Goal: Transaction & Acquisition: Subscribe to service/newsletter

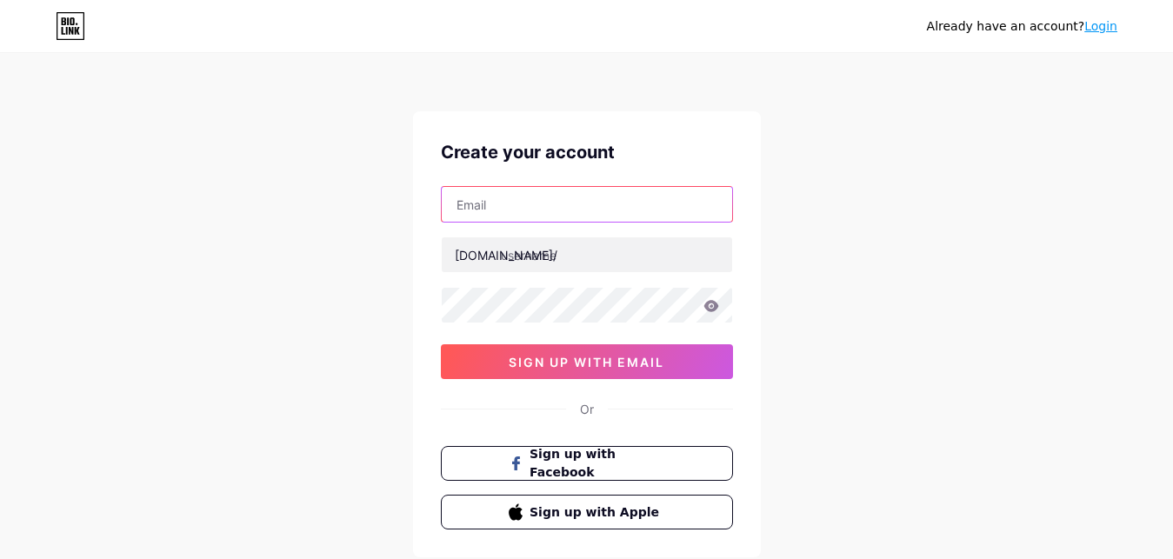
click at [497, 220] on input "text" at bounding box center [587, 204] width 290 height 35
paste input "[EMAIL_ADDRESS][DOMAIN_NAME]"
type input "[EMAIL_ADDRESS][DOMAIN_NAME]"
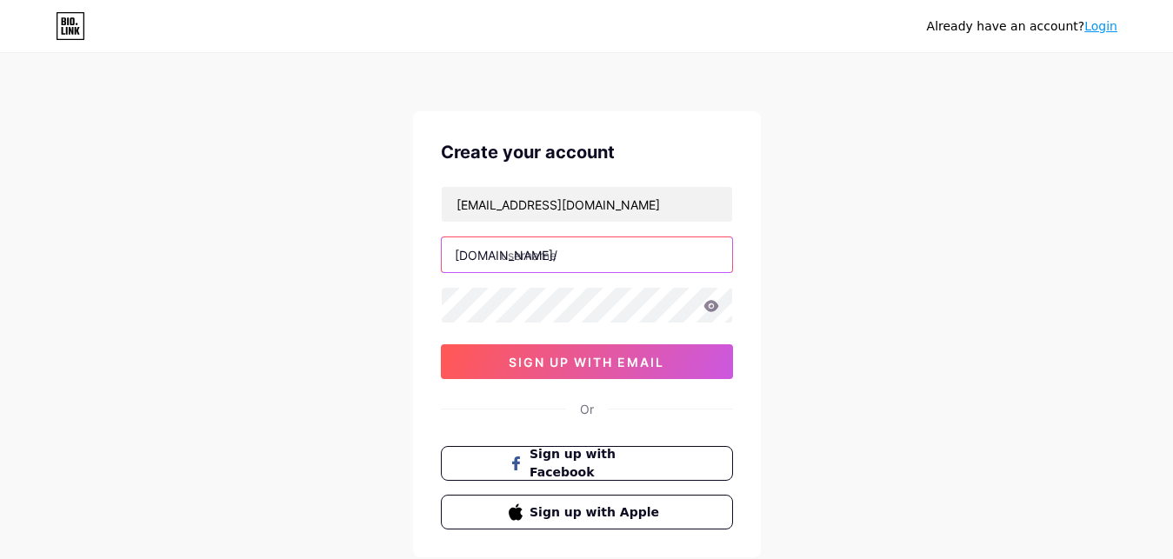
click at [552, 262] on input "text" at bounding box center [587, 254] width 290 height 35
paste input "sibanshproperties"
type input "sibanshproperties"
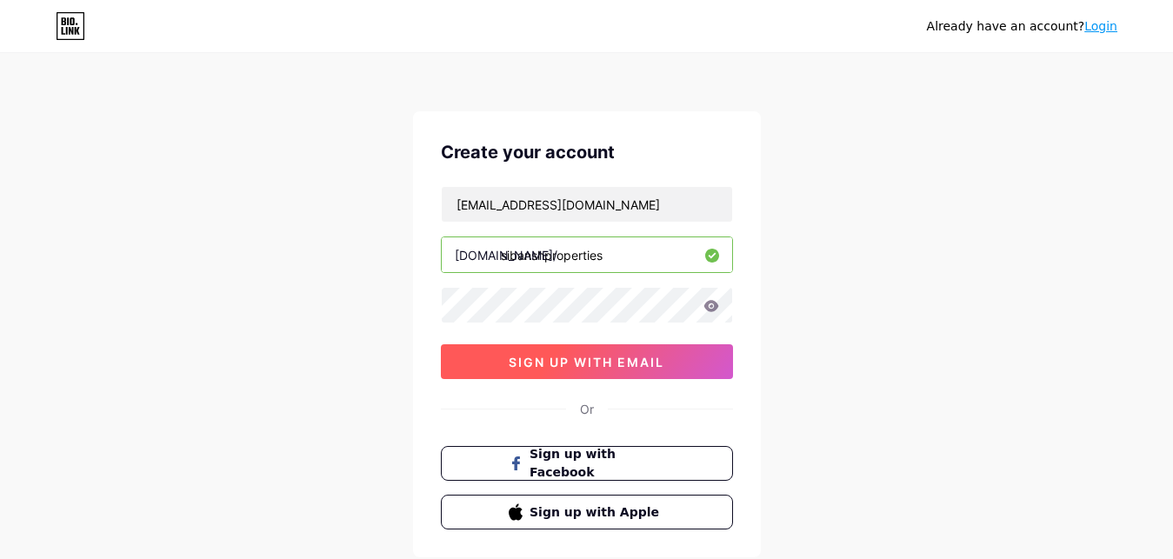
click at [601, 359] on span "sign up with email" at bounding box center [587, 362] width 156 height 15
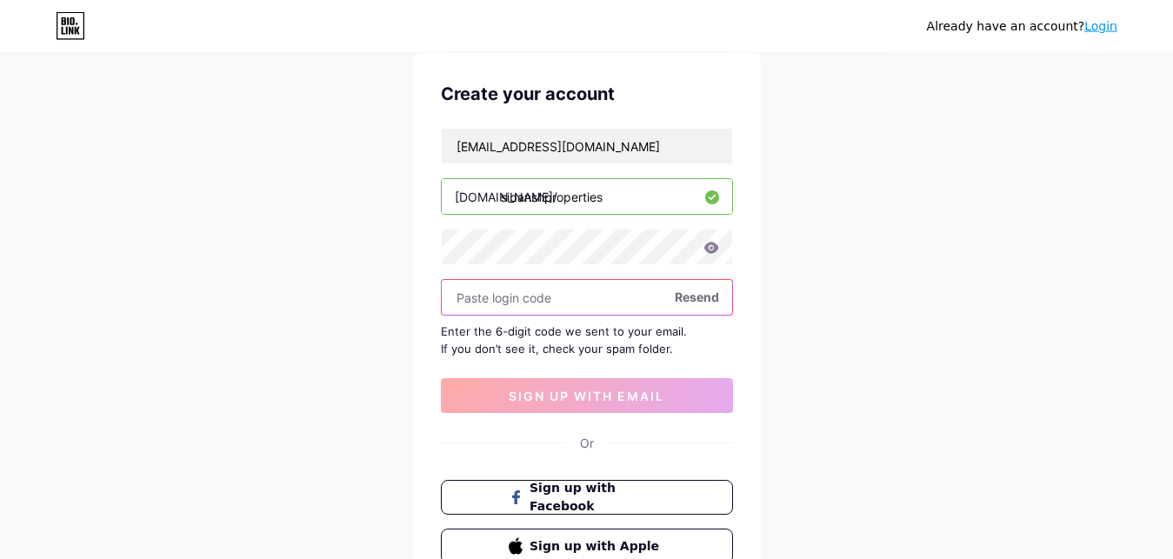
scroll to position [89, 0]
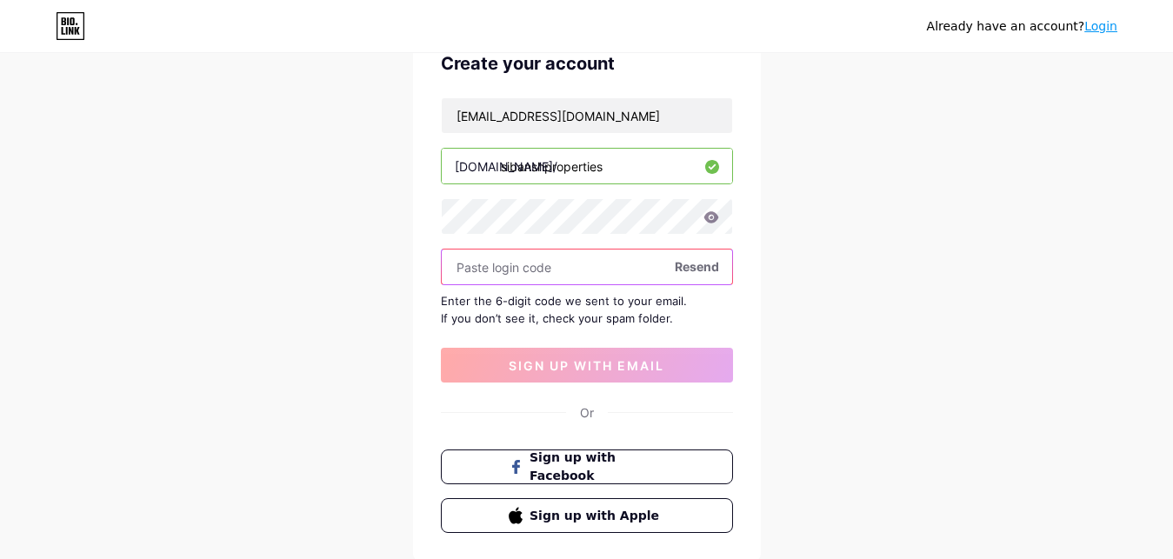
paste input "650698"
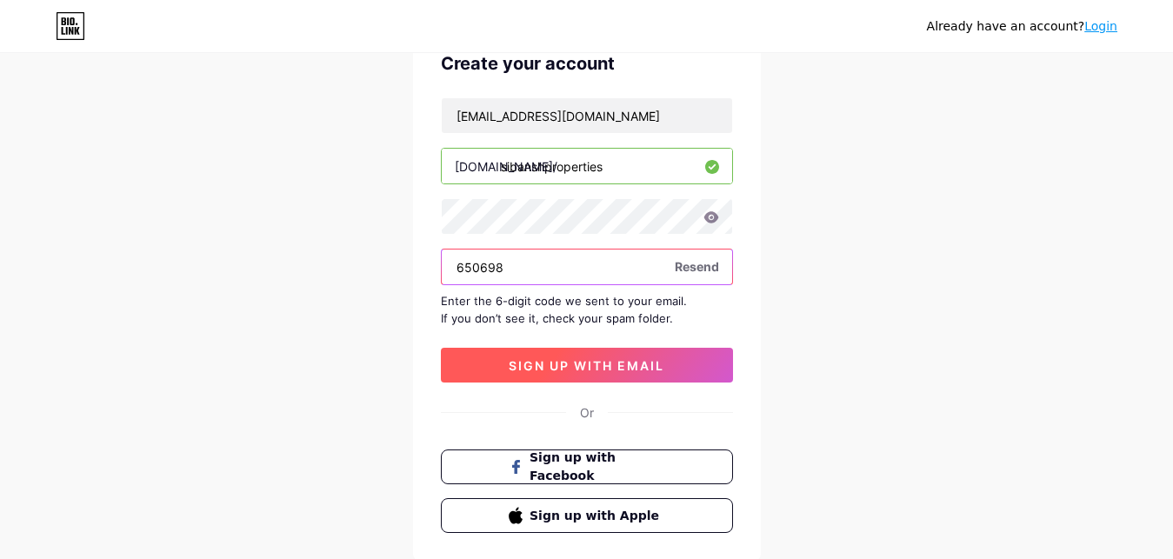
type input "650698"
click at [548, 366] on span "sign up with email" at bounding box center [587, 365] width 156 height 15
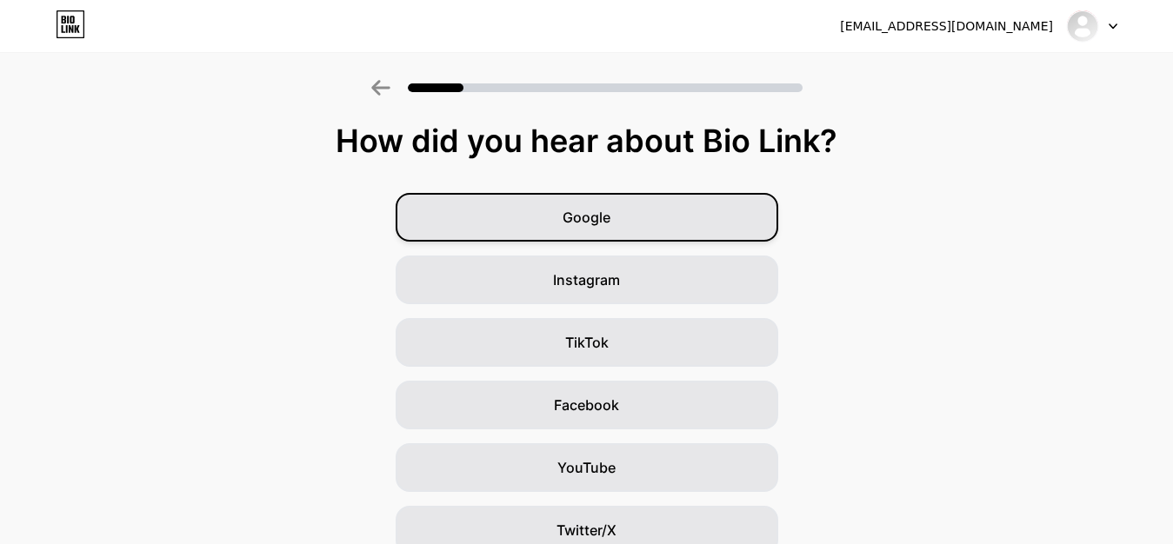
click at [610, 223] on span "Google" at bounding box center [586, 217] width 48 height 21
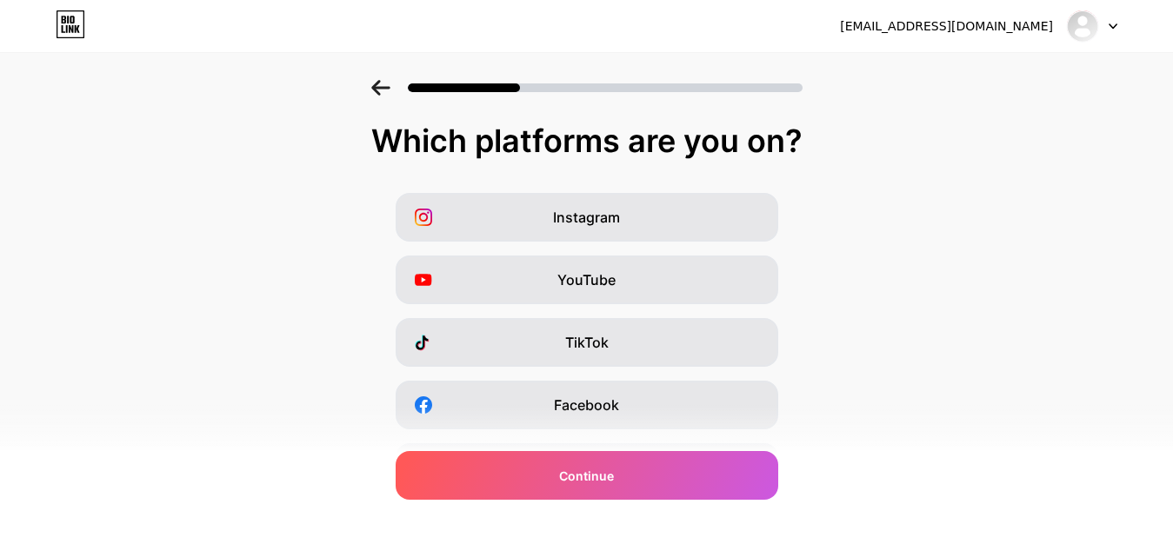
scroll to position [89, 0]
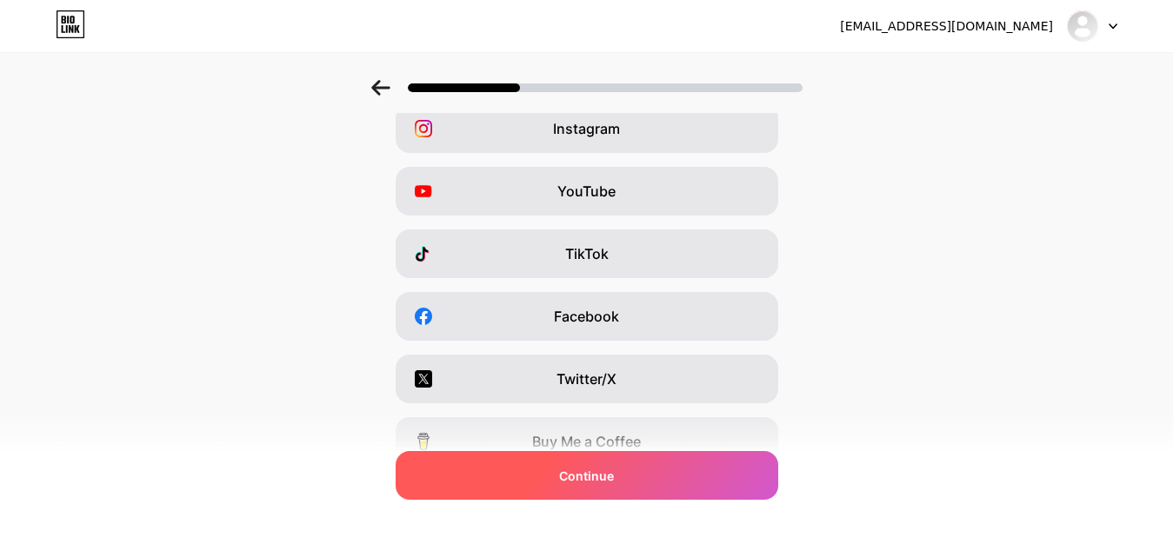
click at [621, 479] on div "Continue" at bounding box center [587, 475] width 383 height 49
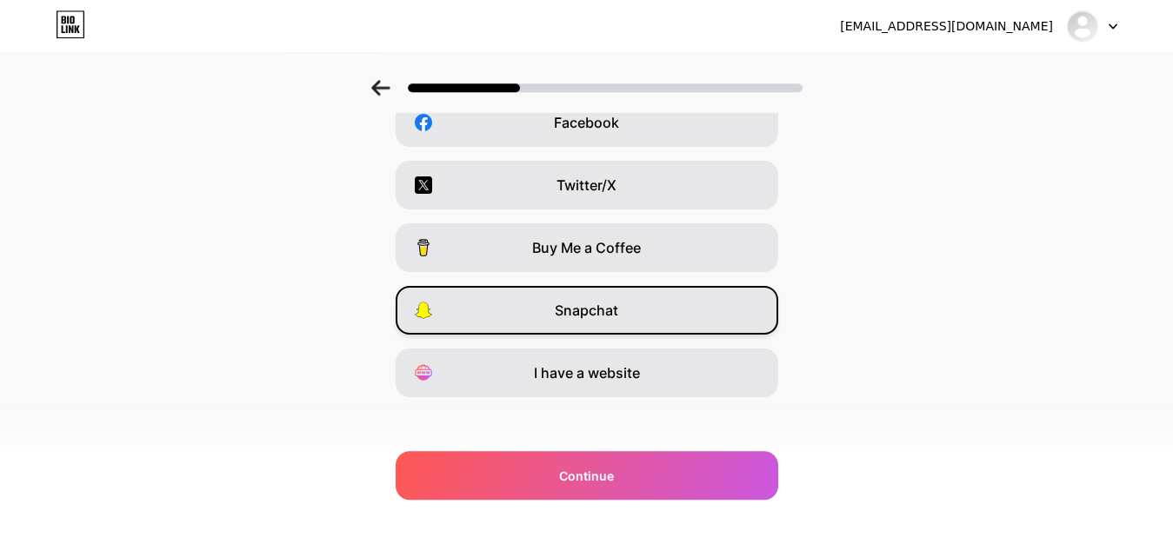
scroll to position [292, 0]
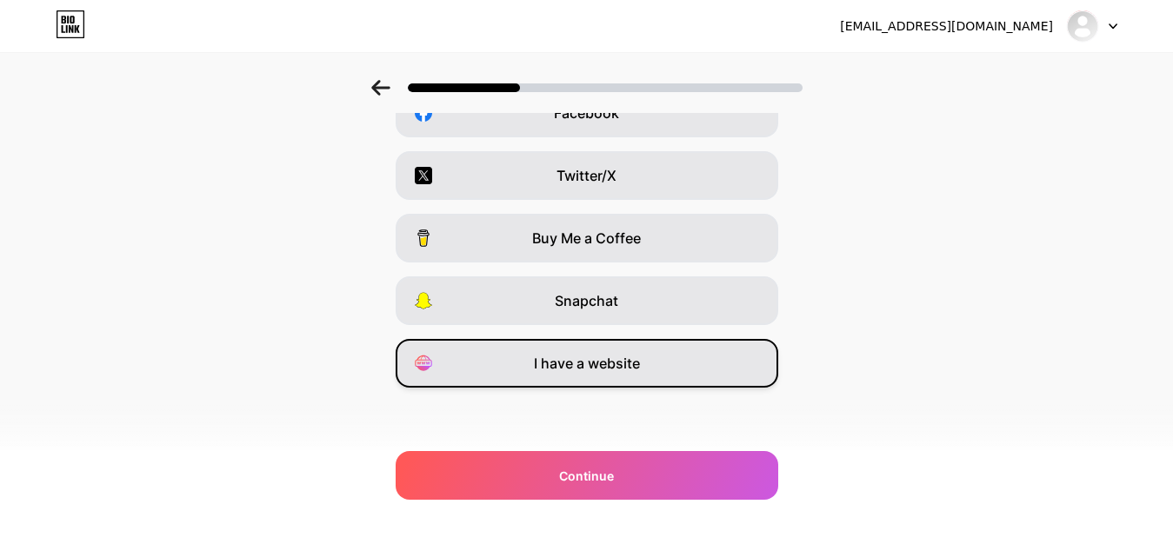
click at [573, 371] on span "I have a website" at bounding box center [587, 363] width 106 height 21
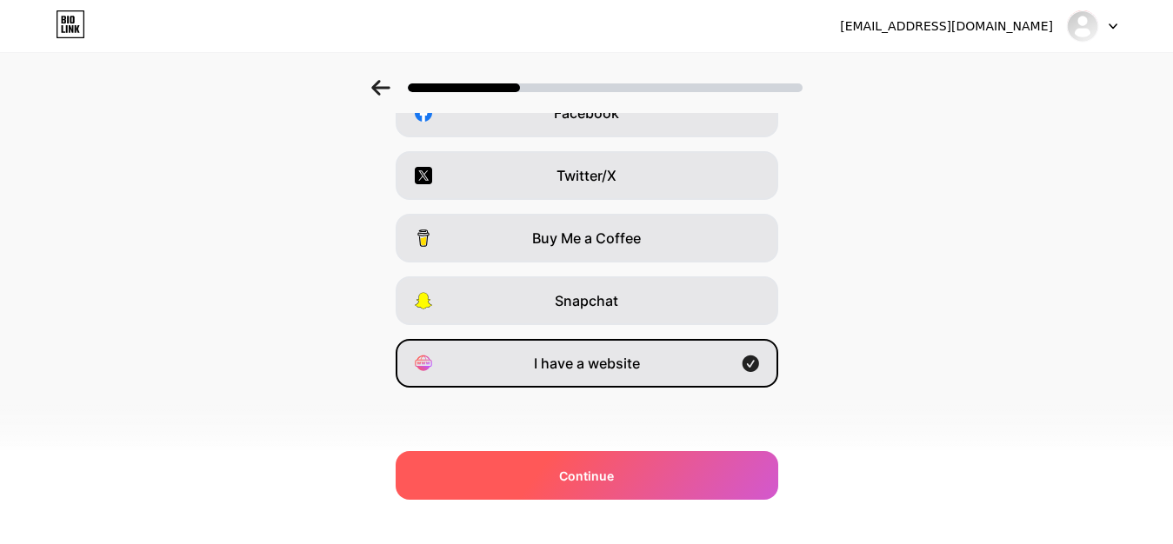
click at [629, 485] on div "Continue" at bounding box center [587, 475] width 383 height 49
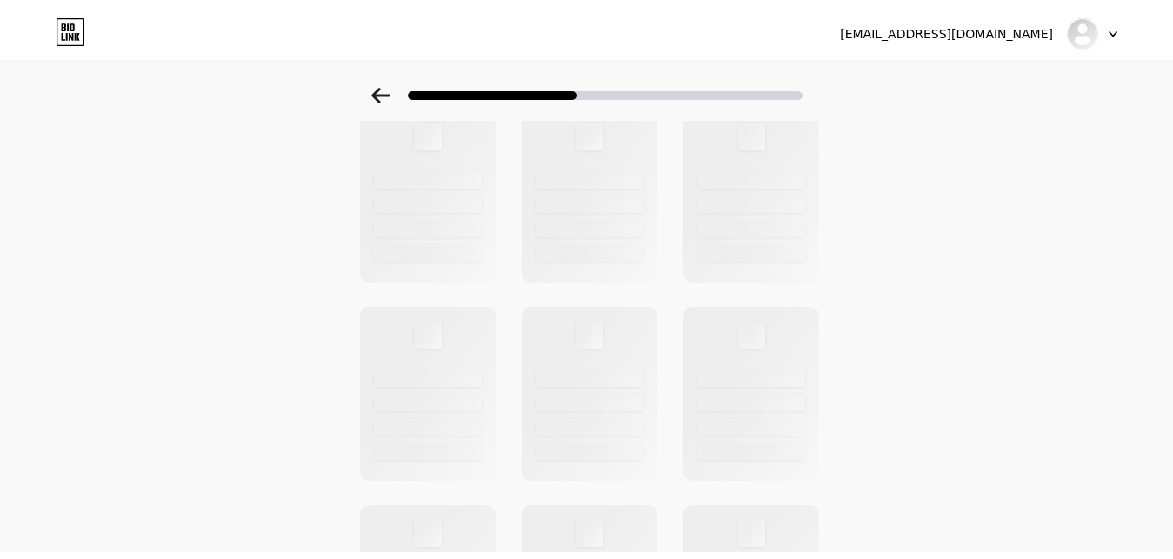
scroll to position [0, 0]
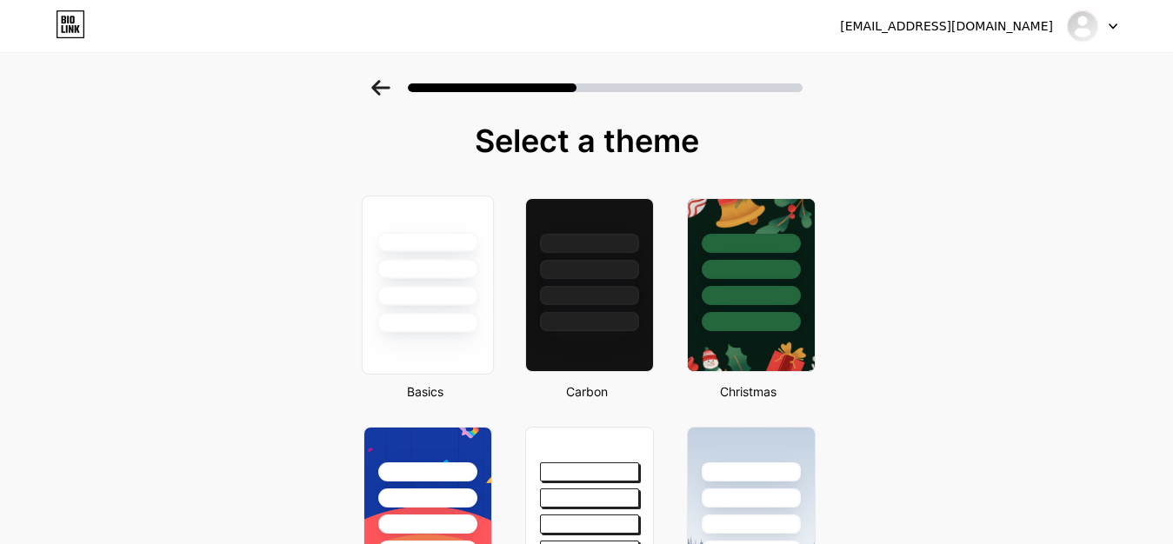
click at [447, 269] on div at bounding box center [427, 269] width 102 height 20
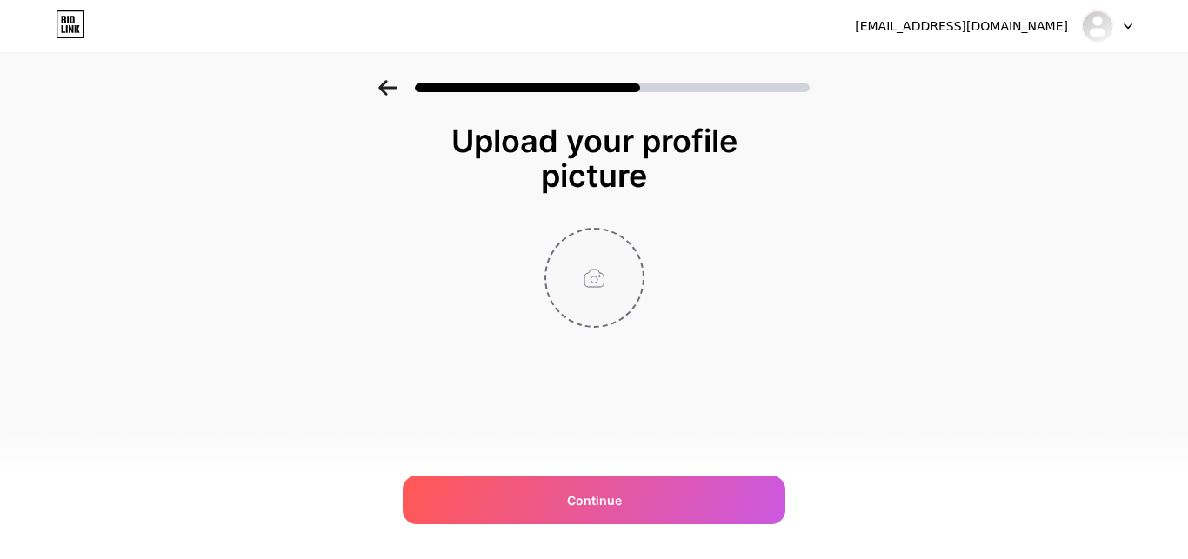
click at [595, 290] on input "file" at bounding box center [594, 278] width 96 height 96
type input "C:\fakepath\logo2.png"
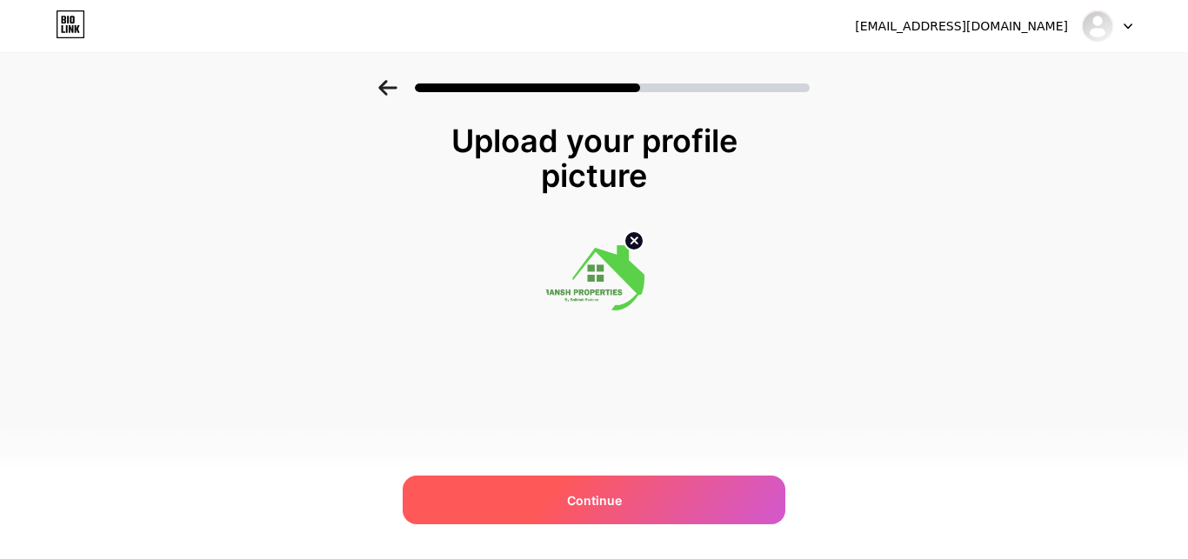
click at [602, 506] on span "Continue" at bounding box center [594, 500] width 55 height 18
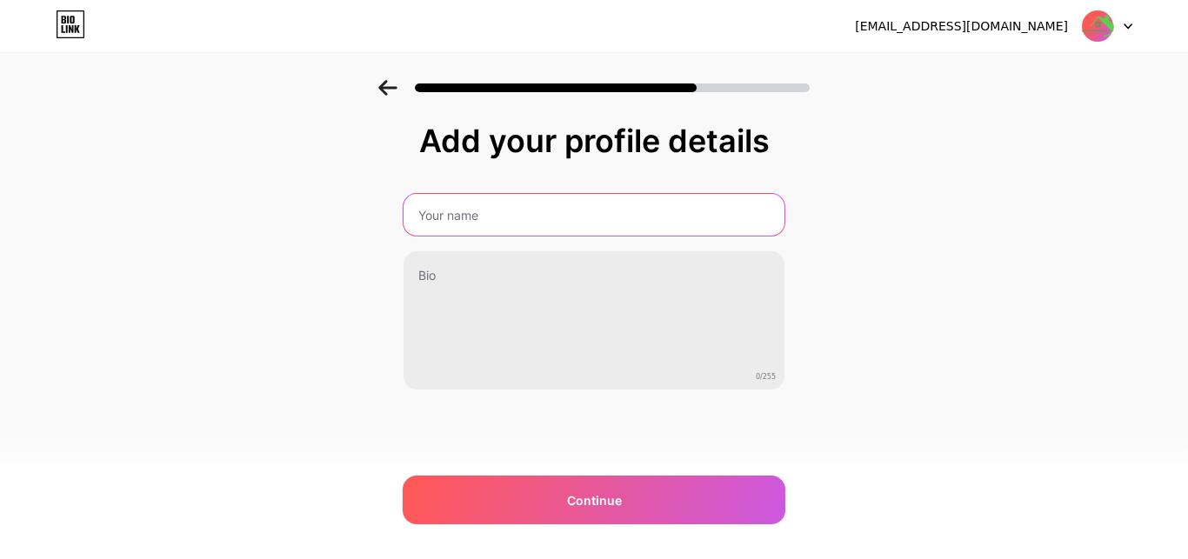
click at [463, 224] on input "text" at bounding box center [593, 215] width 381 height 42
type input "Sibanshproperties"
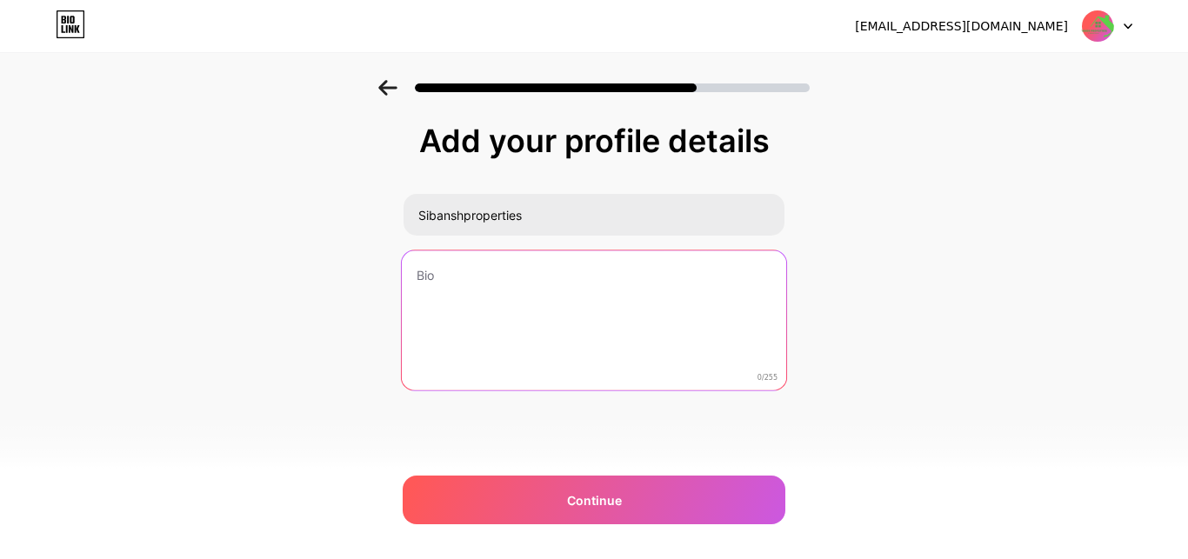
click at [465, 285] on textarea at bounding box center [594, 321] width 384 height 142
paste textarea "Founded in 2010, Baibhab Realcon Pvt. Ltd. is a trusted real estate company bas…"
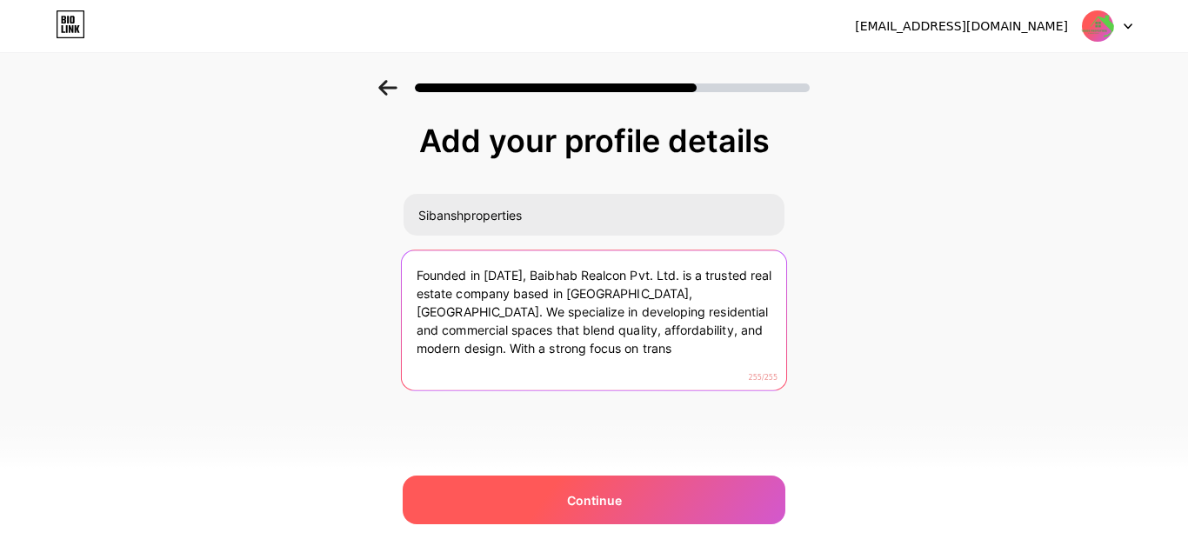
type textarea "Founded in 2010, Baibhab Realcon Pvt. Ltd. is a trusted real estate company bas…"
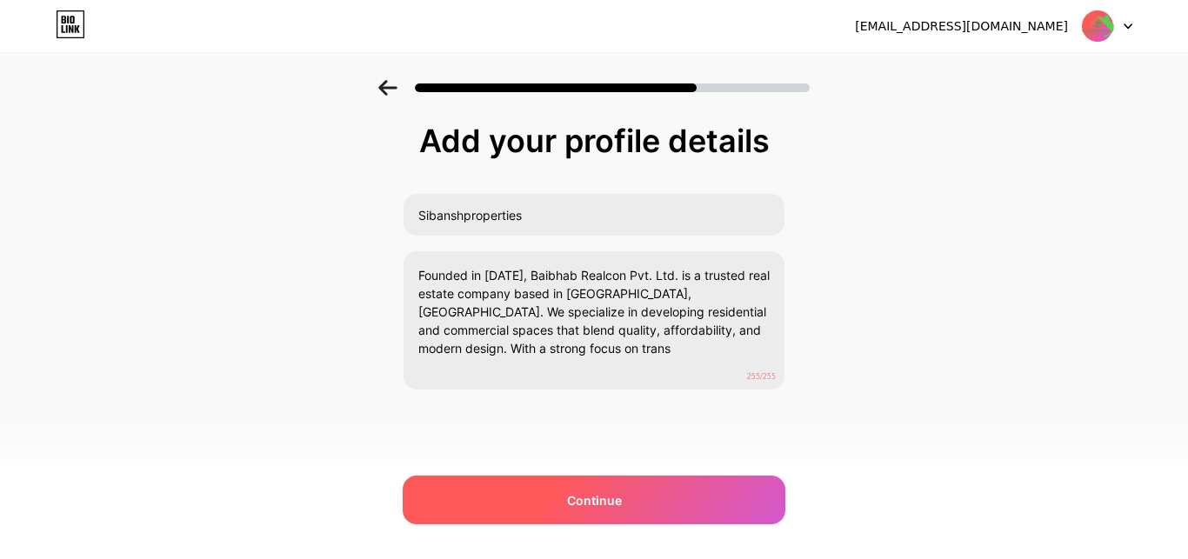
click at [587, 496] on span "Continue" at bounding box center [594, 500] width 55 height 18
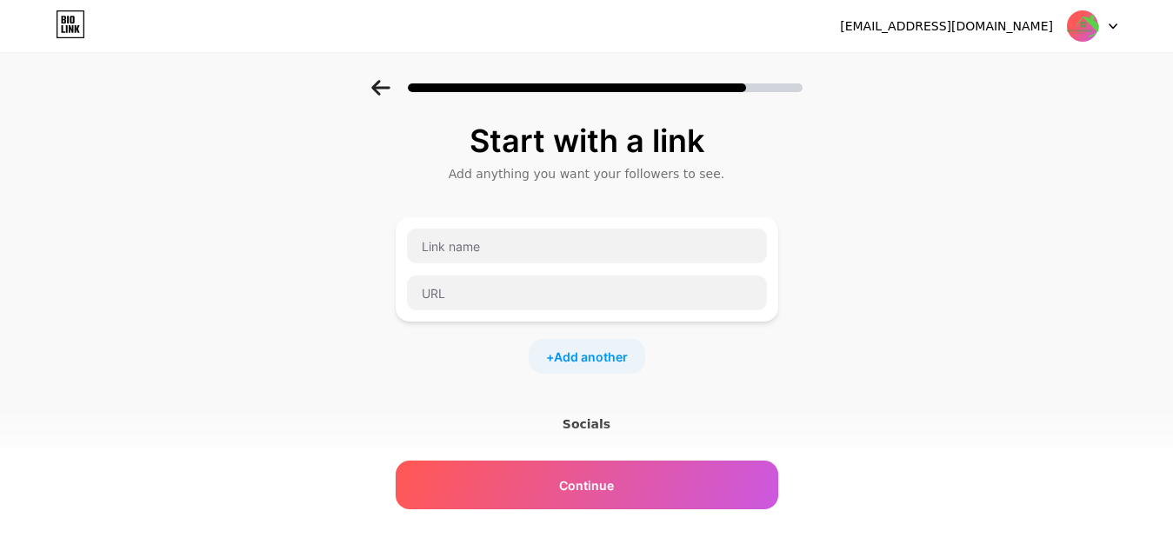
click at [514, 219] on div at bounding box center [587, 269] width 383 height 104
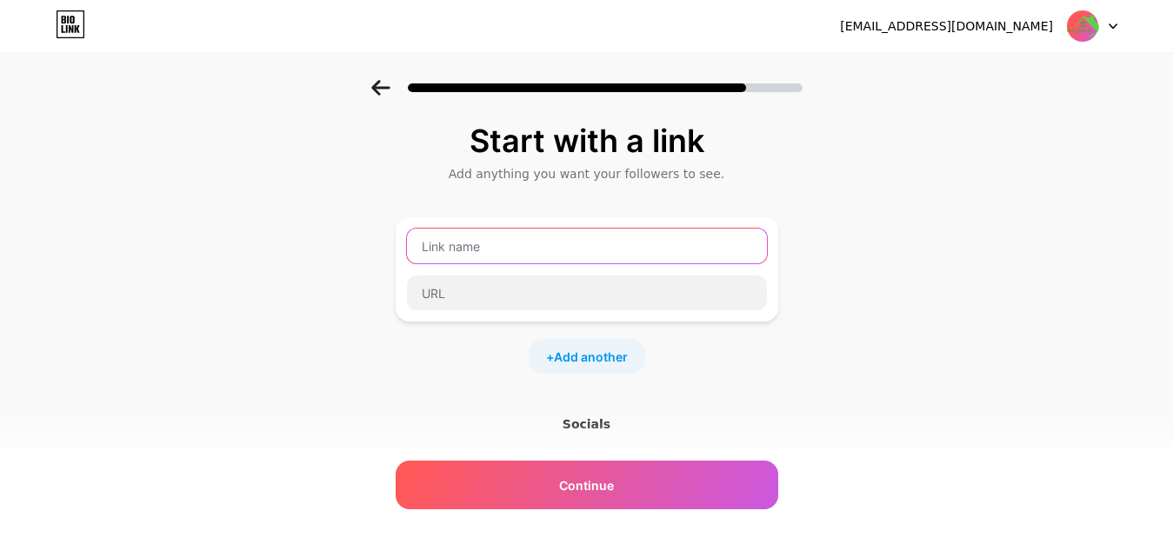
click at [505, 243] on input "text" at bounding box center [587, 246] width 360 height 35
click at [505, 249] on input "text" at bounding box center [587, 246] width 360 height 35
click at [505, 248] on input "text" at bounding box center [587, 246] width 360 height 35
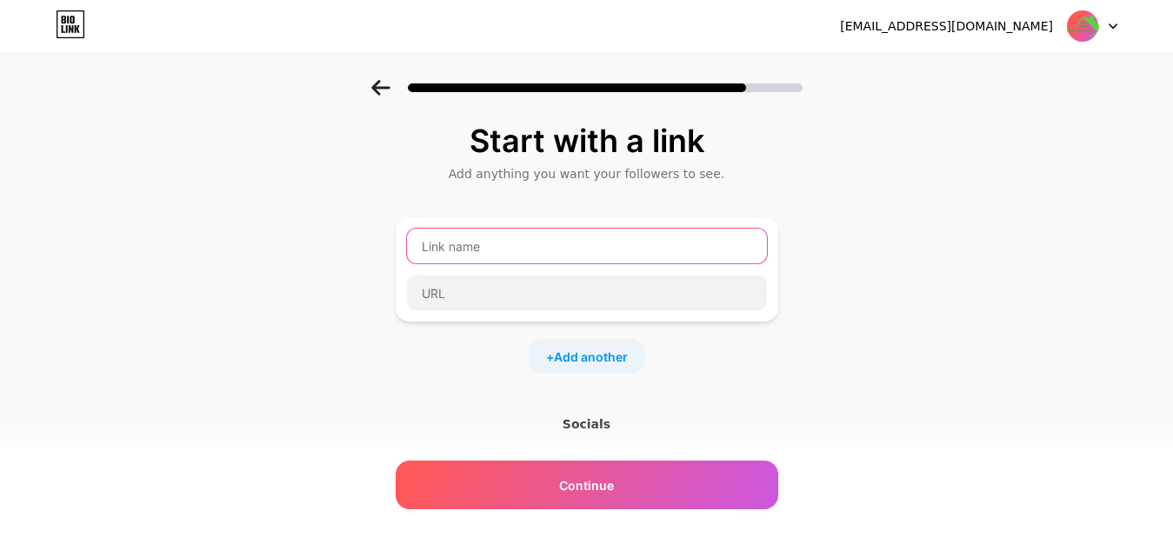
click at [464, 250] on input "text" at bounding box center [587, 246] width 360 height 35
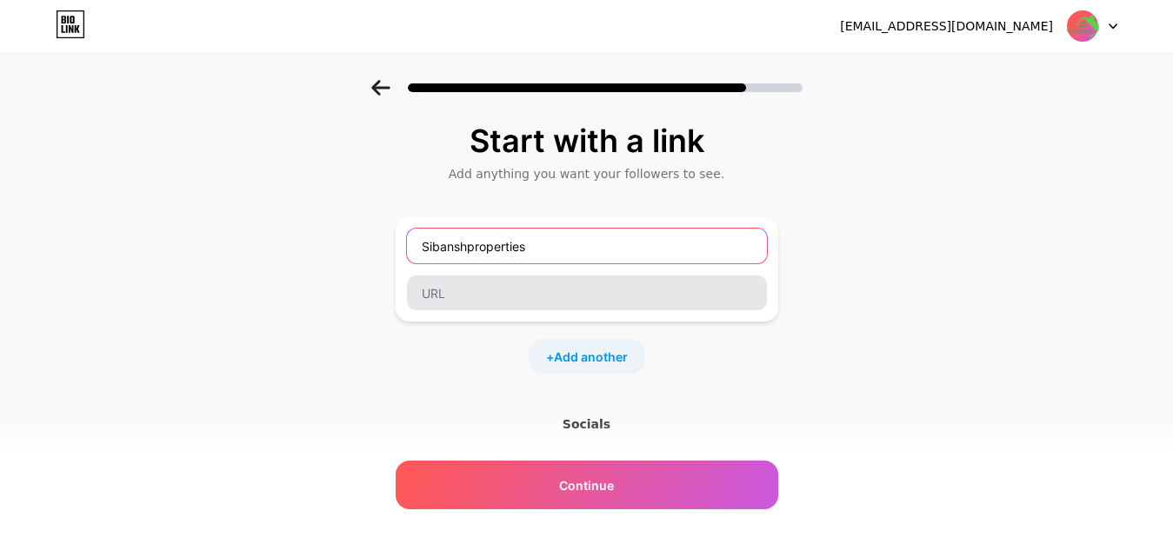
type input "Sibanshproperties"
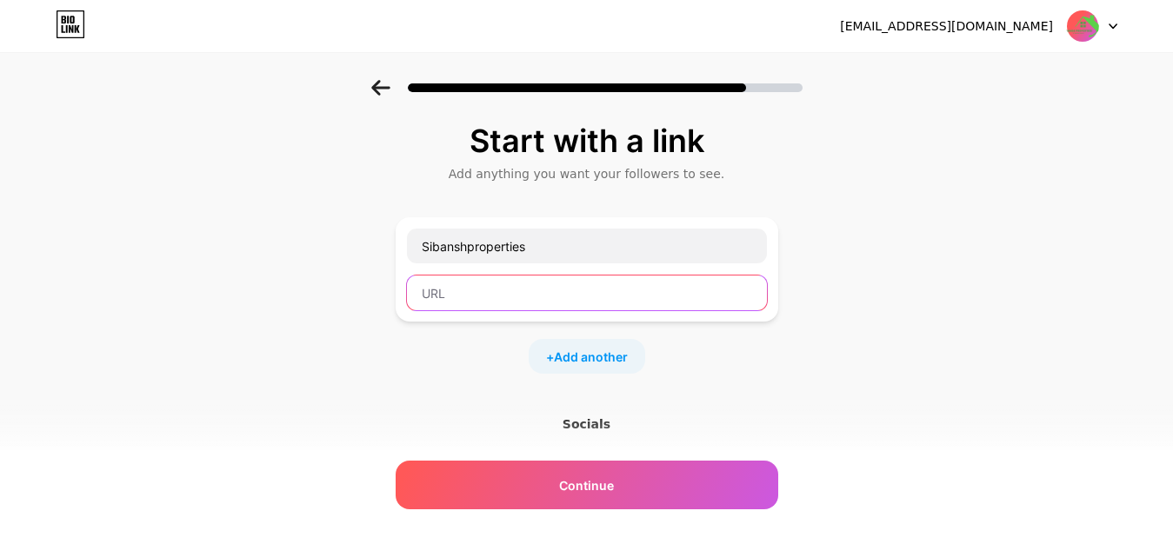
click at [451, 285] on input "text" at bounding box center [587, 293] width 360 height 35
paste input "https://sibanshproperties.com/"
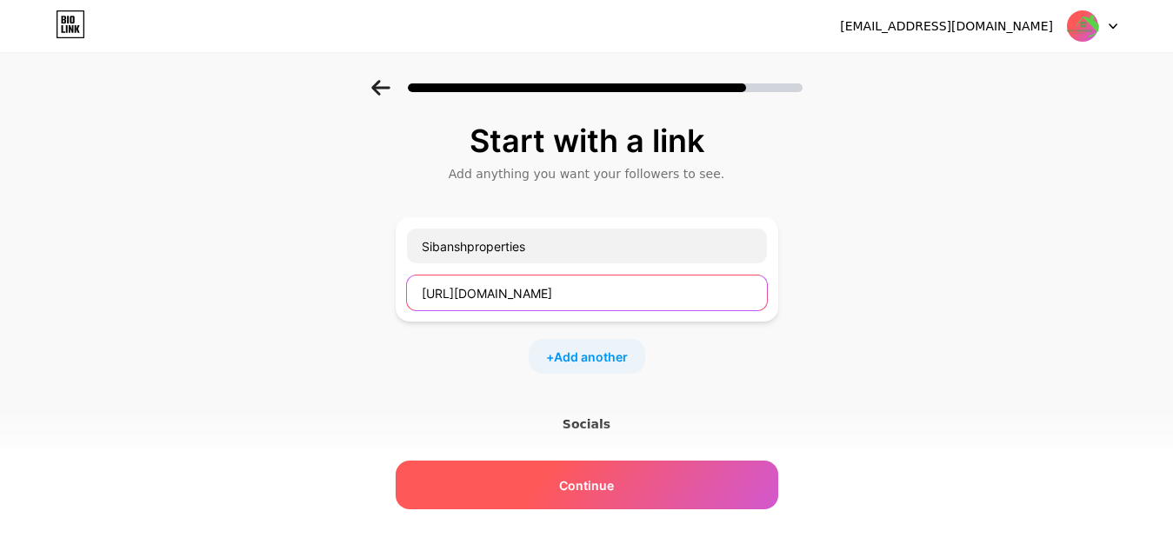
type input "https://sibanshproperties.com/"
click at [608, 486] on span "Continue" at bounding box center [586, 485] width 55 height 18
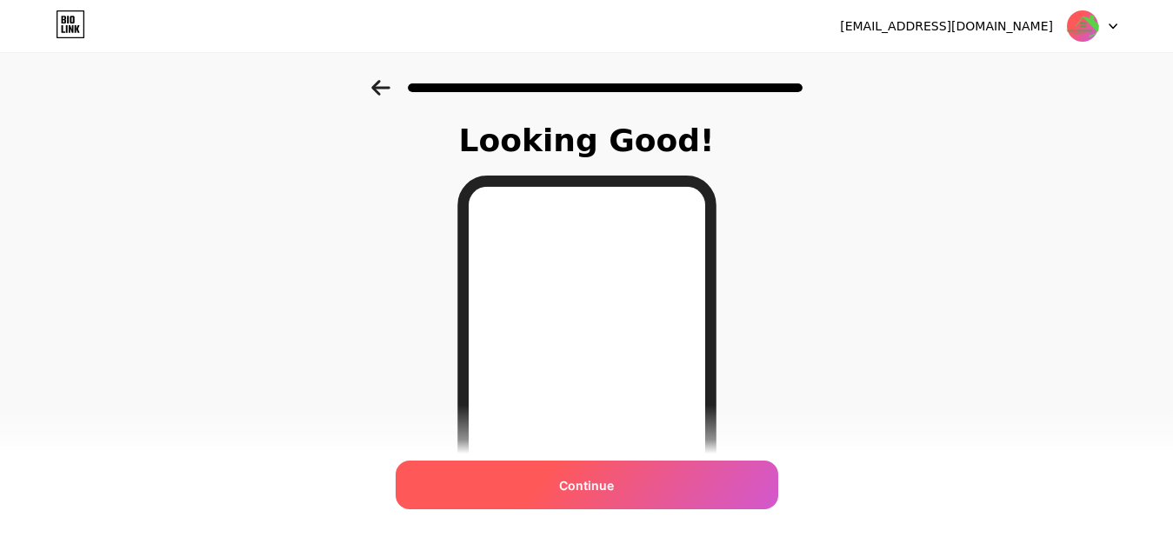
click at [589, 490] on span "Continue" at bounding box center [586, 485] width 55 height 18
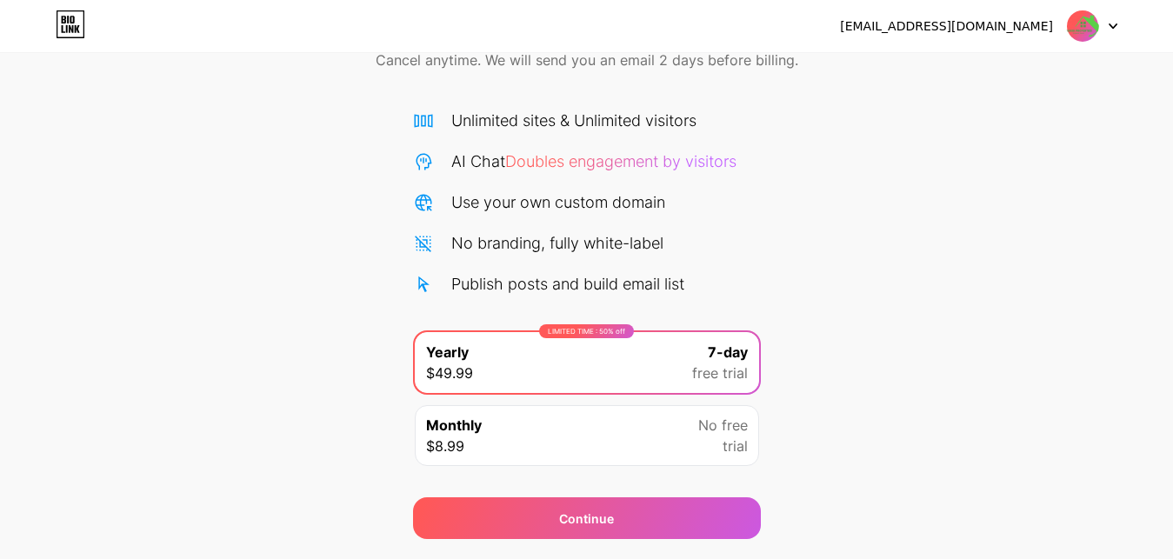
scroll to position [141, 0]
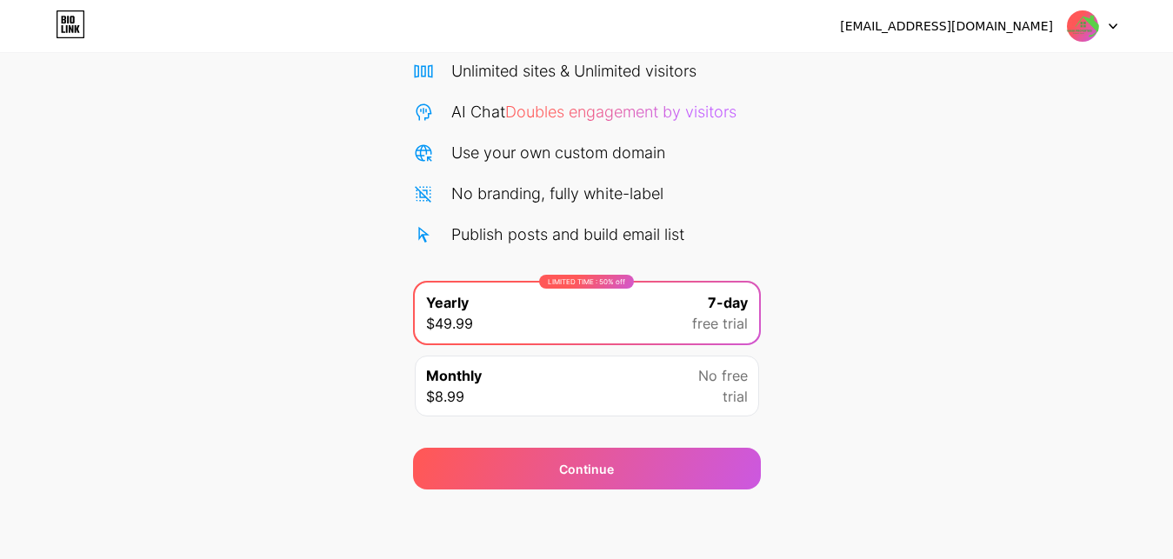
click at [573, 396] on div "Monthly $8.99 No free trial" at bounding box center [587, 386] width 344 height 61
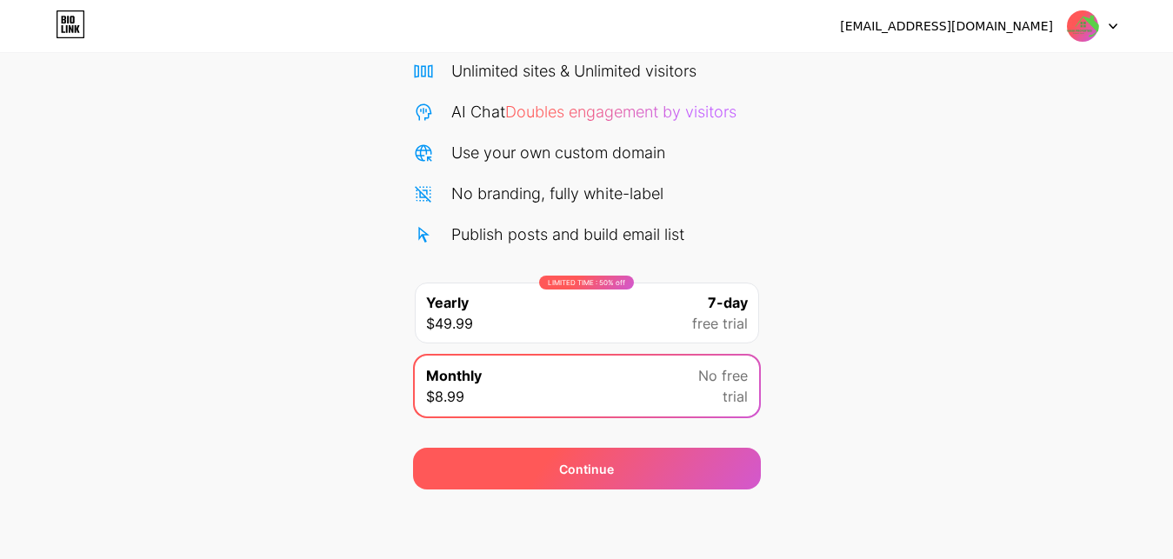
click at [601, 482] on div "Continue" at bounding box center [587, 469] width 348 height 42
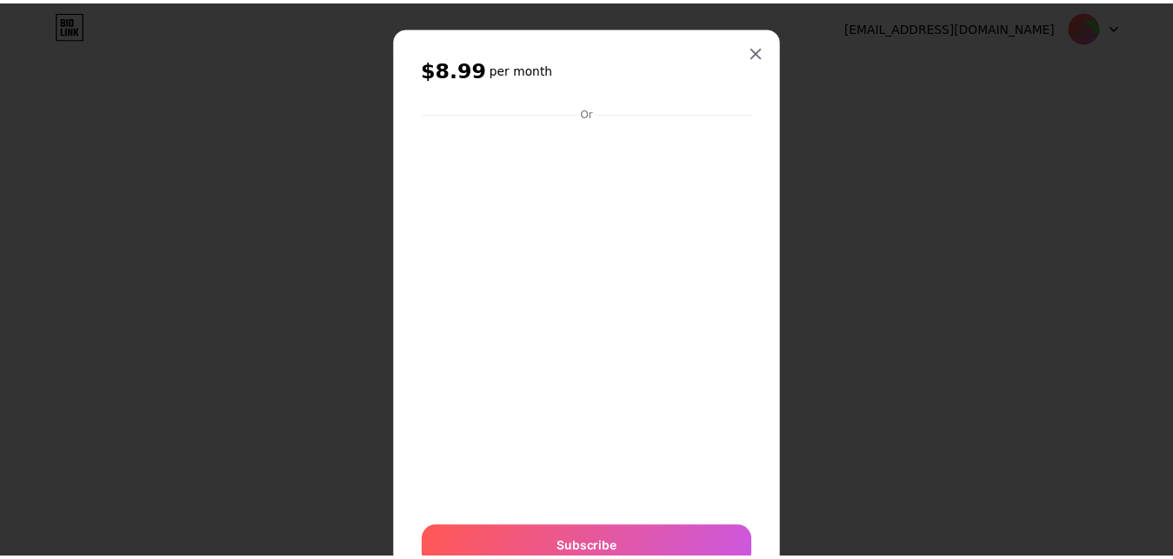
scroll to position [0, 0]
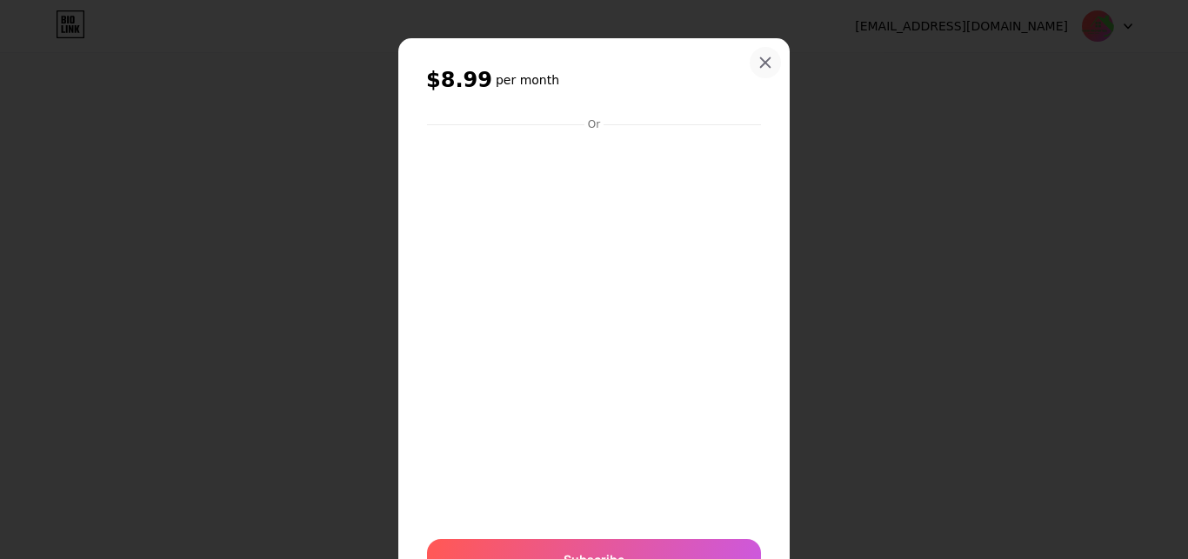
click at [761, 54] on div at bounding box center [764, 62] width 31 height 31
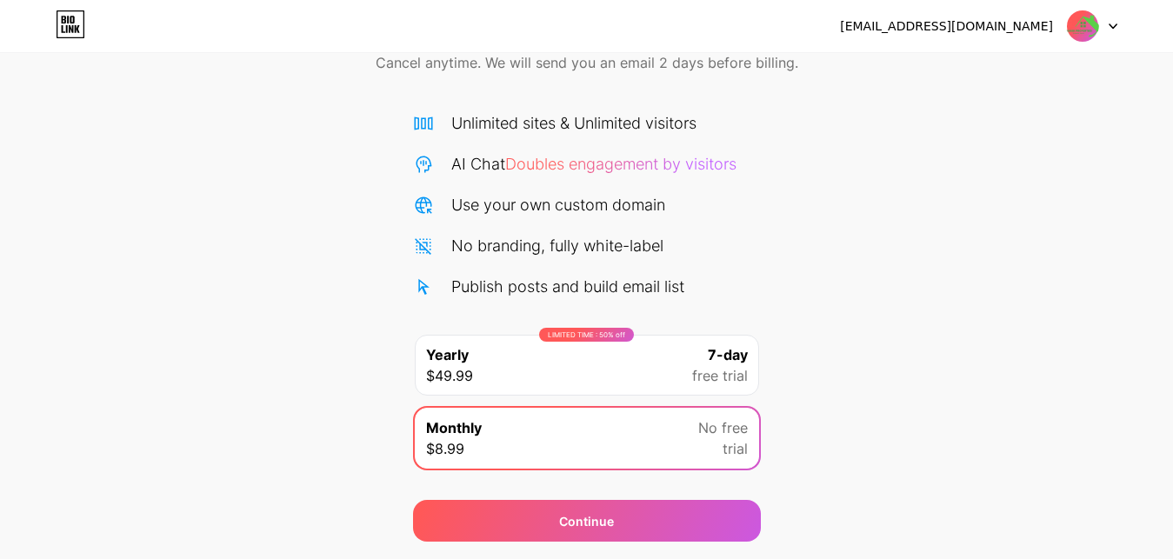
scroll to position [141, 0]
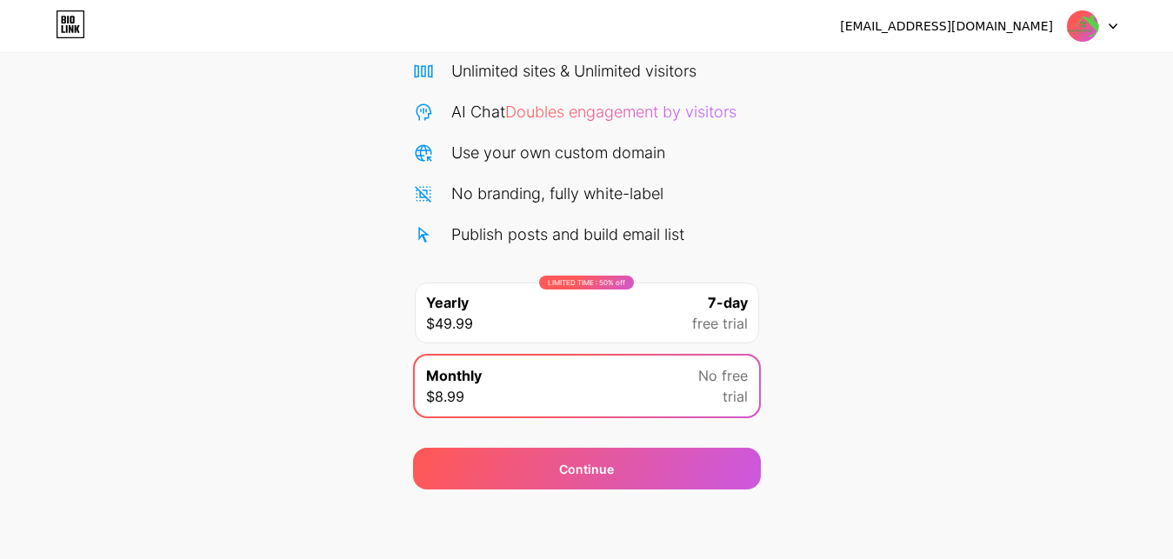
click at [566, 328] on div "LIMITED TIME : 50% off Yearly $49.99 7-day free trial" at bounding box center [587, 313] width 344 height 61
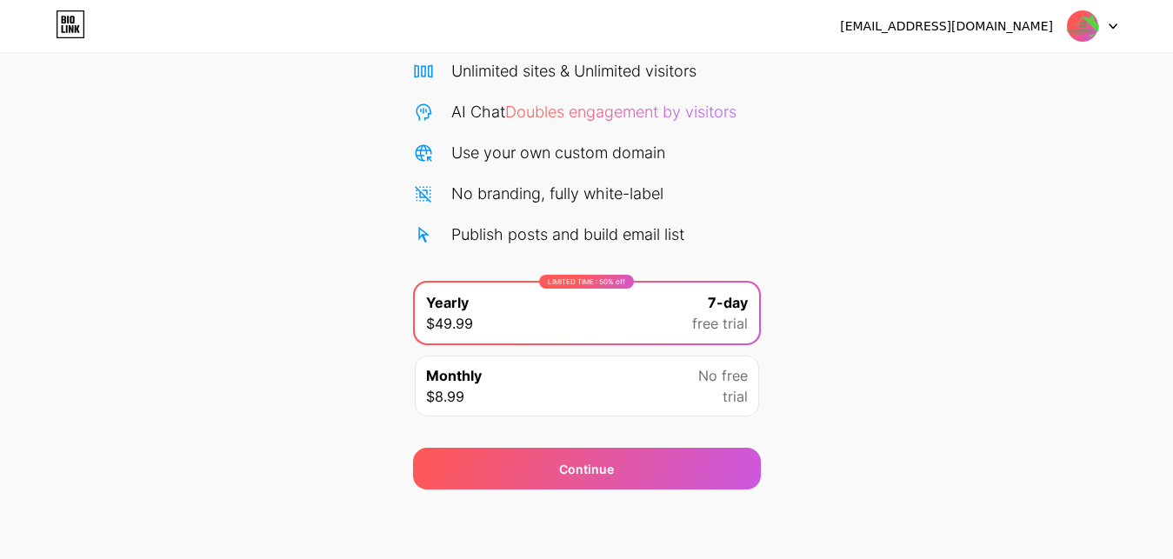
click at [1116, 25] on icon at bounding box center [1112, 26] width 7 height 4
click at [942, 184] on div "Start your 7 day free trial Cancel anytime. We will send you an email 2 days be…" at bounding box center [586, 214] width 1173 height 550
click at [65, 24] on icon at bounding box center [71, 24] width 30 height 28
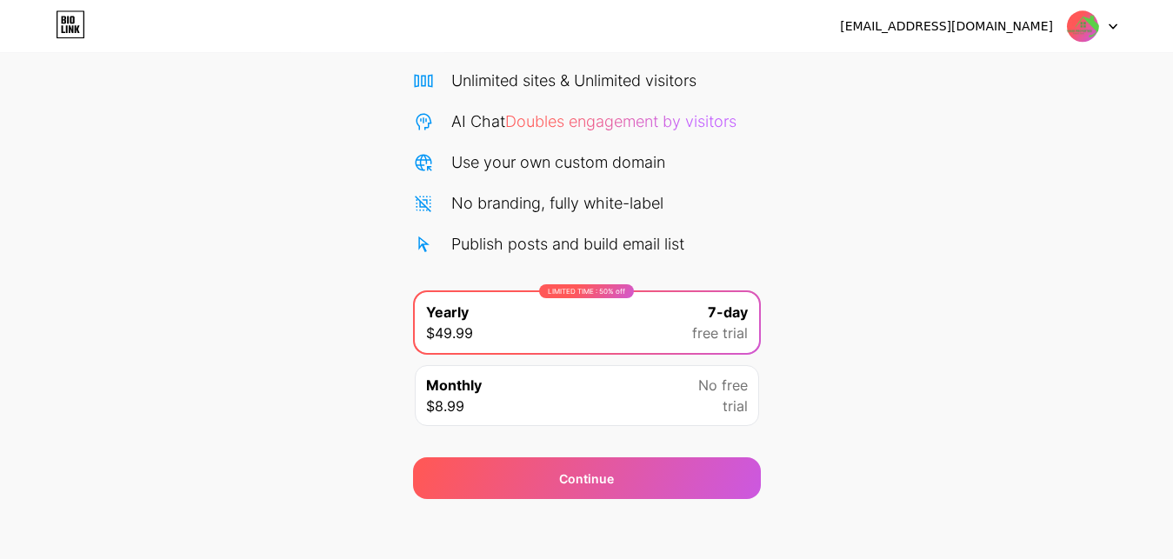
scroll to position [141, 0]
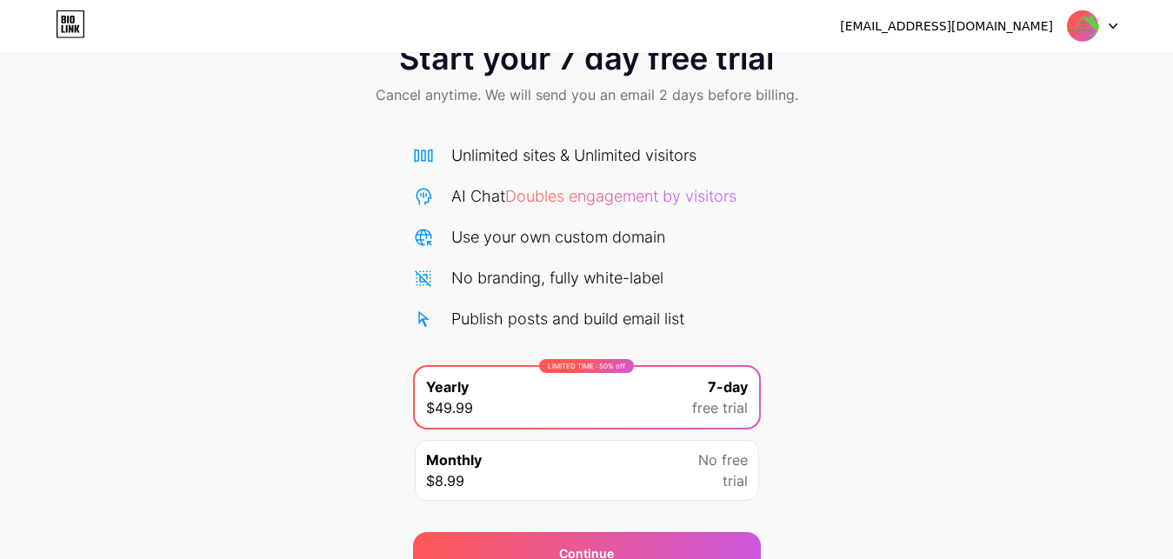
scroll to position [89, 0]
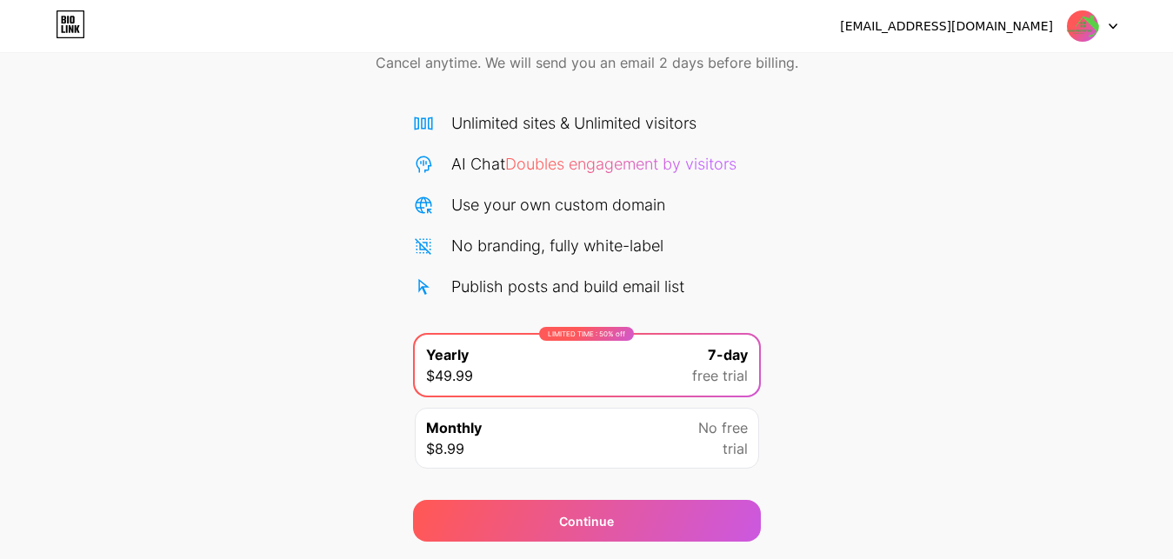
click at [628, 211] on div "Use your own custom domain" at bounding box center [558, 204] width 214 height 23
click at [536, 249] on div "No branding, fully white-label" at bounding box center [557, 245] width 212 height 23
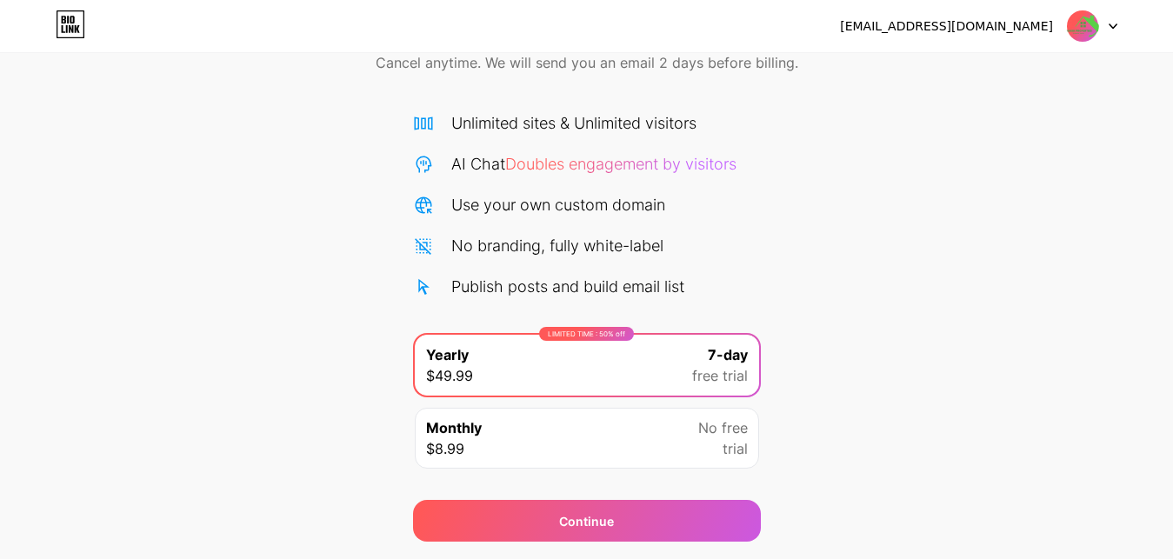
click at [536, 249] on div "No branding, fully white-label" at bounding box center [557, 245] width 212 height 23
click at [813, 247] on div "Start your 7 day free trial Cancel anytime. We will send you an email 2 days be…" at bounding box center [586, 266] width 1173 height 550
click at [480, 242] on div "No branding, fully white-label" at bounding box center [557, 245] width 212 height 23
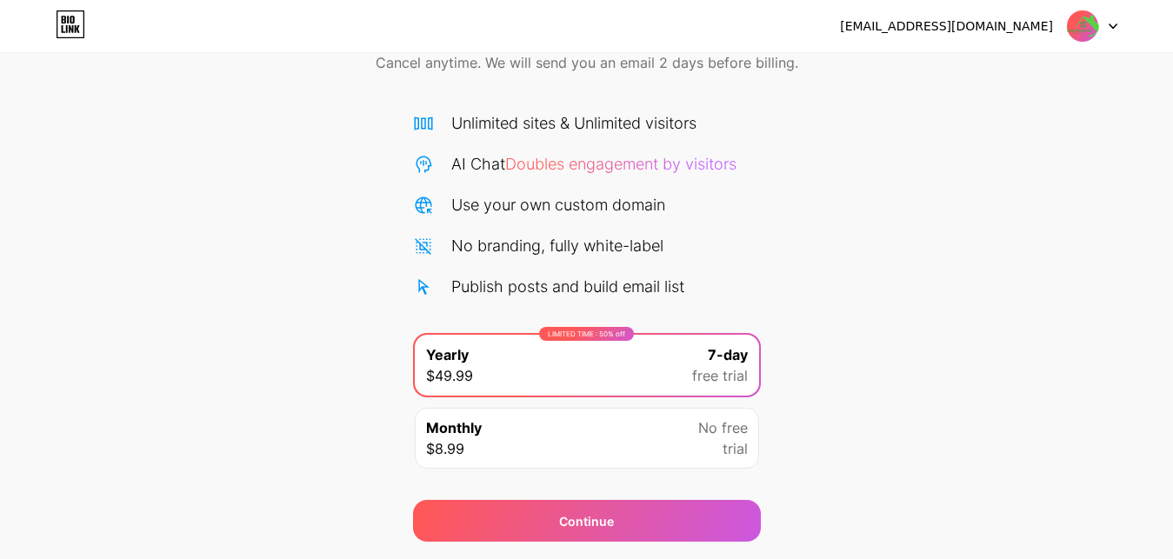
click at [797, 271] on div "Start your 7 day free trial Cancel anytime. We will send you an email 2 days be…" at bounding box center [586, 266] width 1173 height 550
click at [599, 297] on div "Publish posts and build email list" at bounding box center [567, 286] width 233 height 23
click at [533, 173] on div "AI Chat Doubles engagement by visitors" at bounding box center [593, 163] width 285 height 23
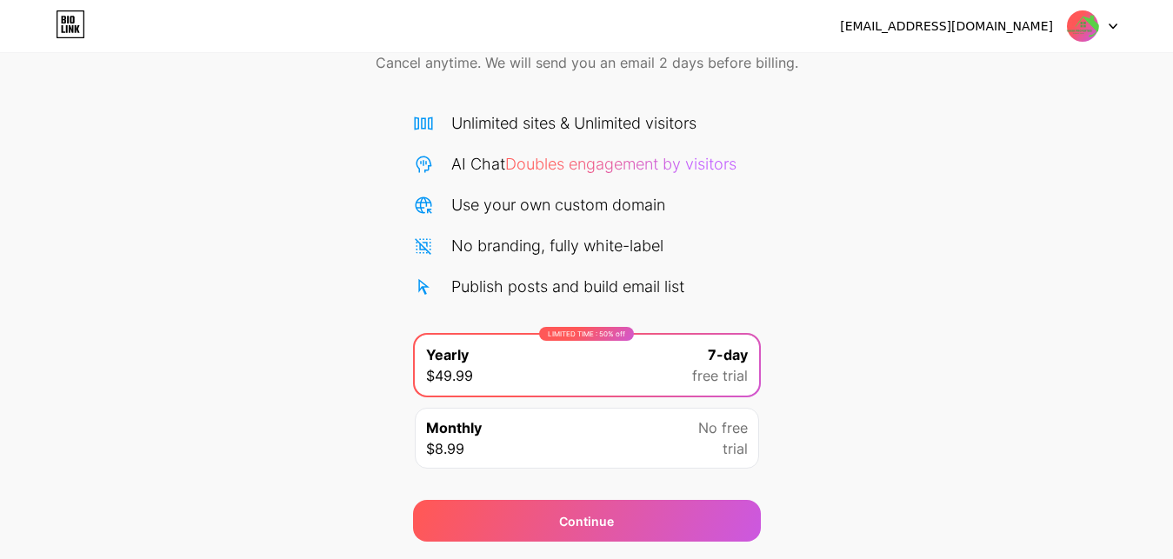
click at [538, 166] on span "Doubles engagement by visitors" at bounding box center [620, 164] width 231 height 18
click at [539, 165] on span "Doubles engagement by visitors" at bounding box center [620, 164] width 231 height 18
click at [808, 234] on div "Start your 7 day free trial Cancel anytime. We will send you an email 2 days be…" at bounding box center [586, 266] width 1173 height 550
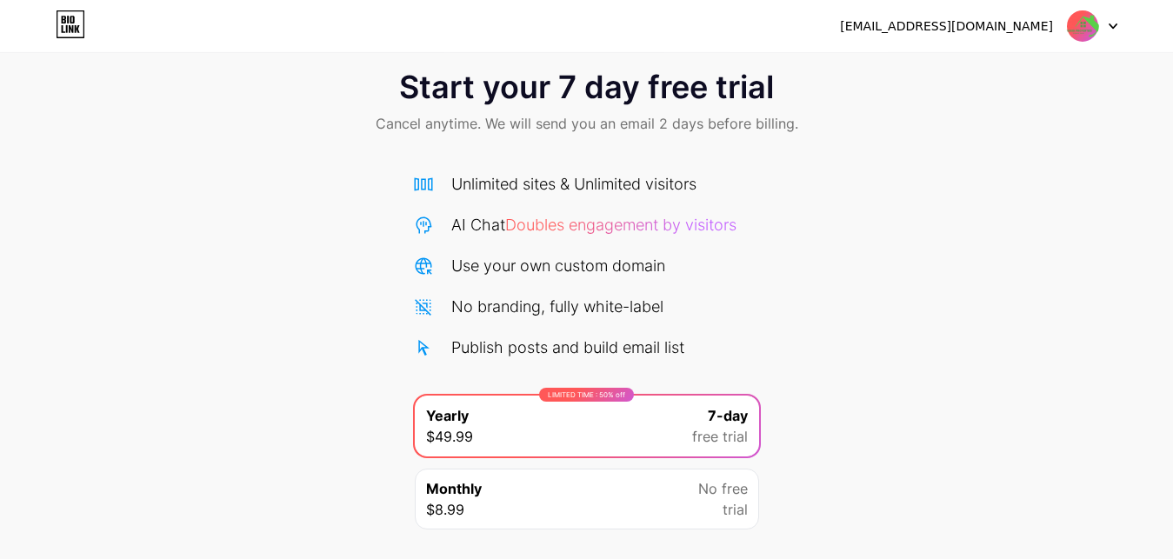
scroll to position [0, 0]
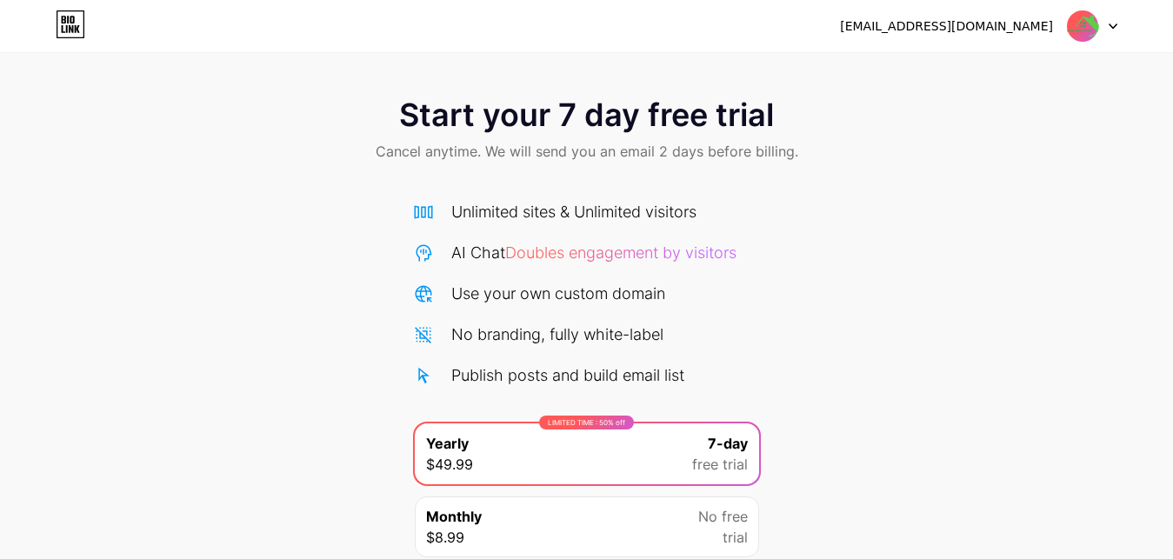
click at [1110, 20] on div at bounding box center [1092, 25] width 50 height 31
click at [955, 74] on li "Logout" at bounding box center [1009, 71] width 216 height 47
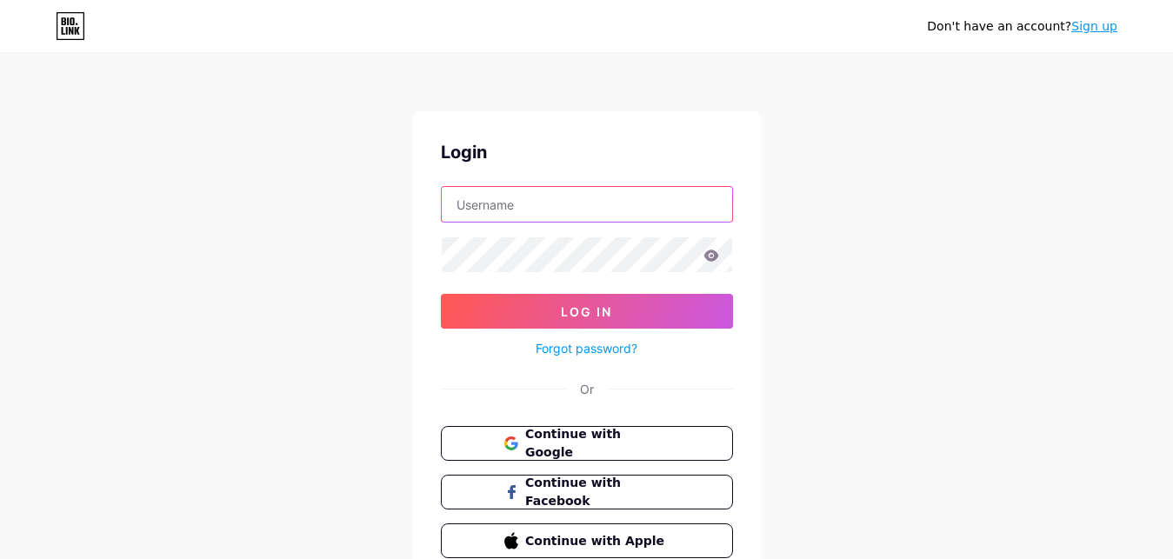
click at [503, 210] on input "text" at bounding box center [587, 204] width 290 height 35
type input "[EMAIL_ADDRESS][DOMAIN_NAME]"
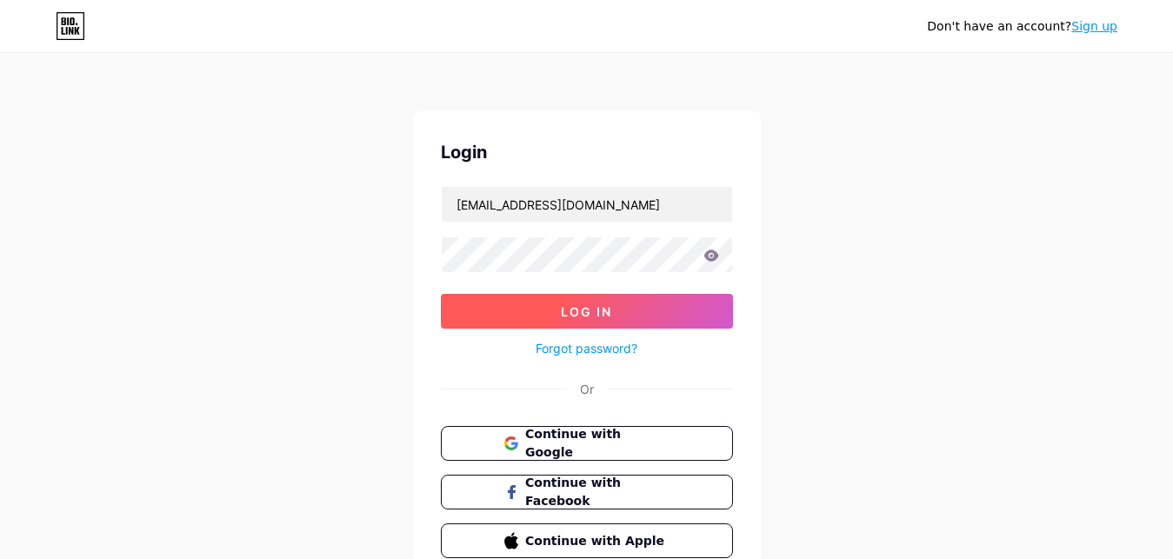
click at [589, 308] on span "Log In" at bounding box center [586, 311] width 51 height 15
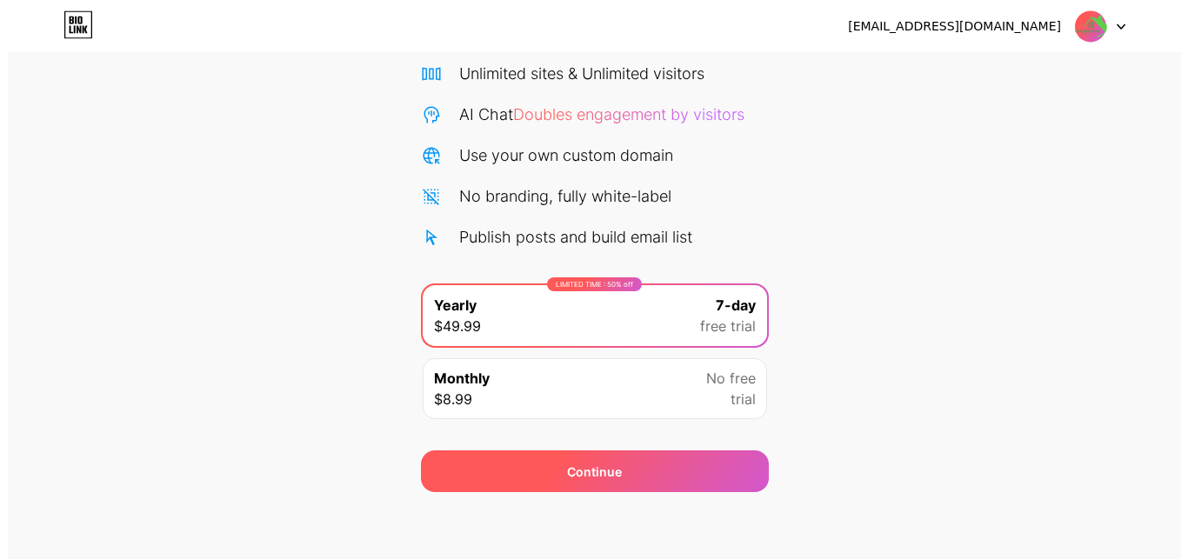
scroll to position [141, 0]
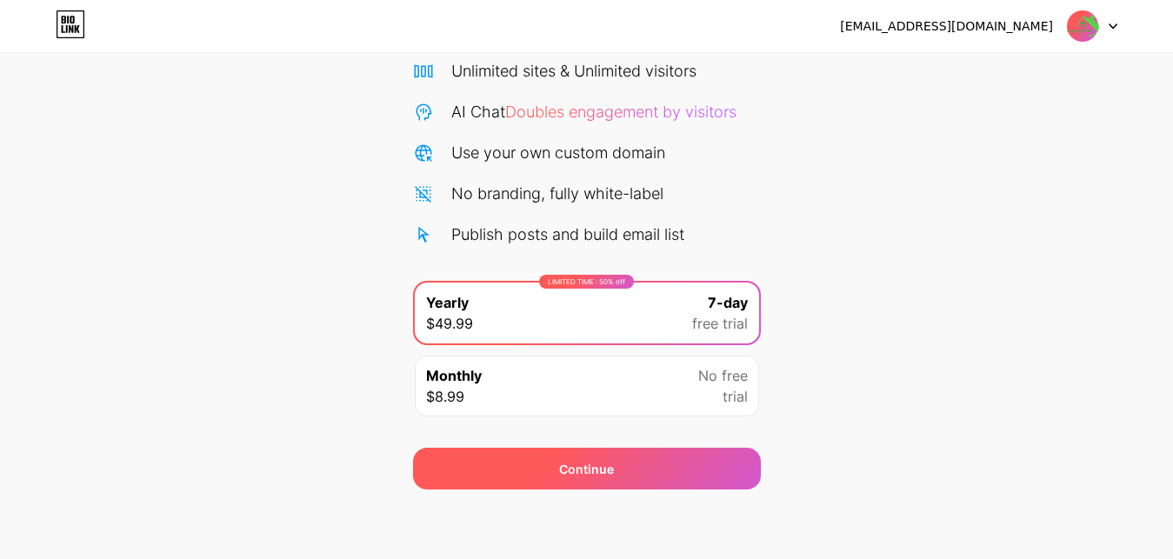
click at [581, 456] on div "Continue" at bounding box center [587, 469] width 348 height 42
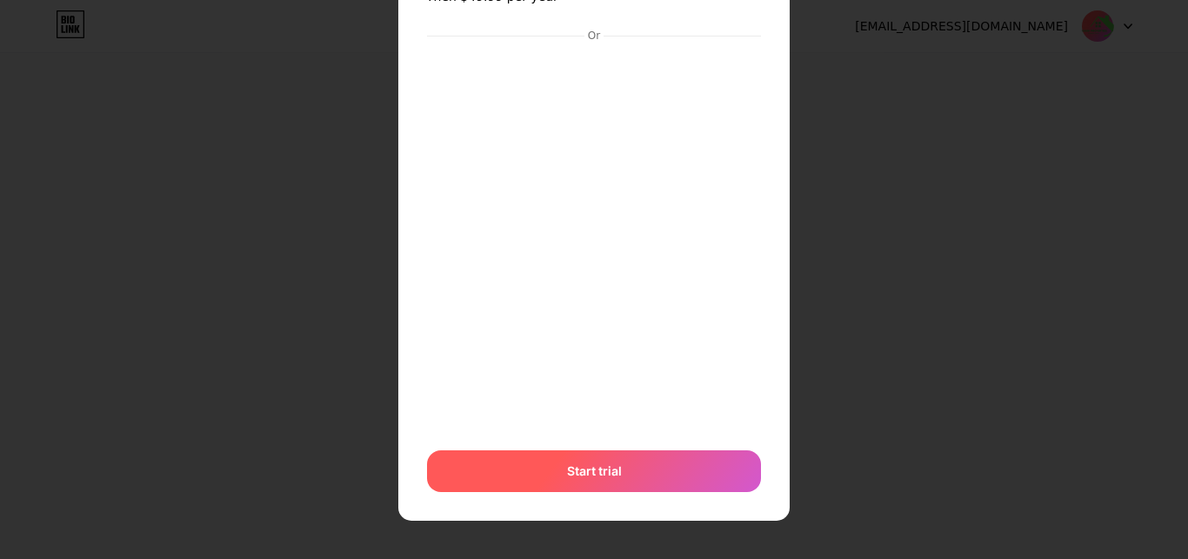
scroll to position [107, 0]
click at [615, 480] on div "Start trial" at bounding box center [594, 471] width 334 height 42
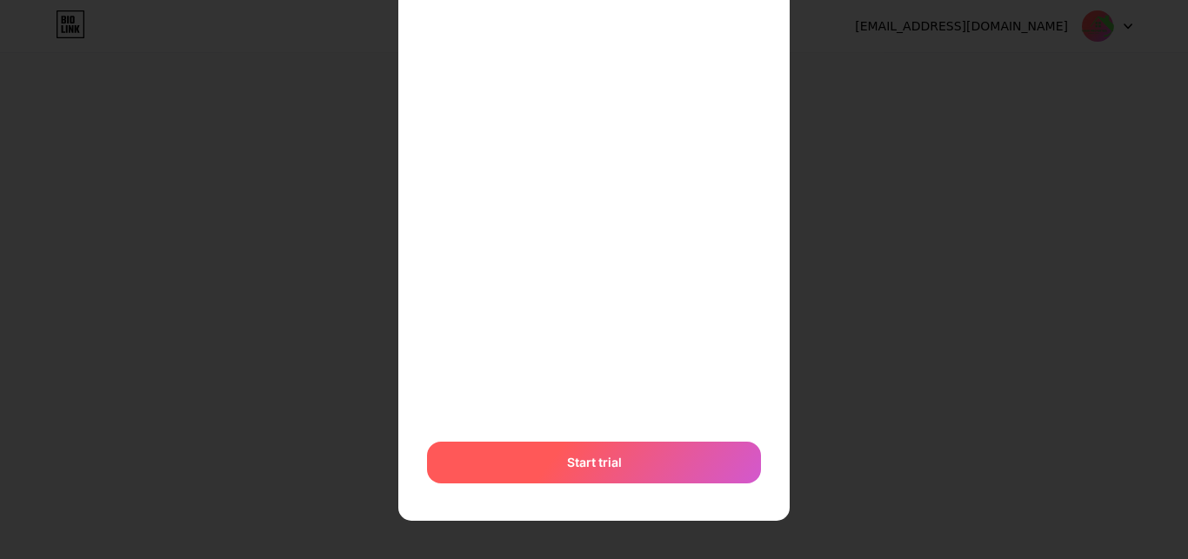
click at [578, 459] on span "Start trial" at bounding box center [594, 462] width 55 height 18
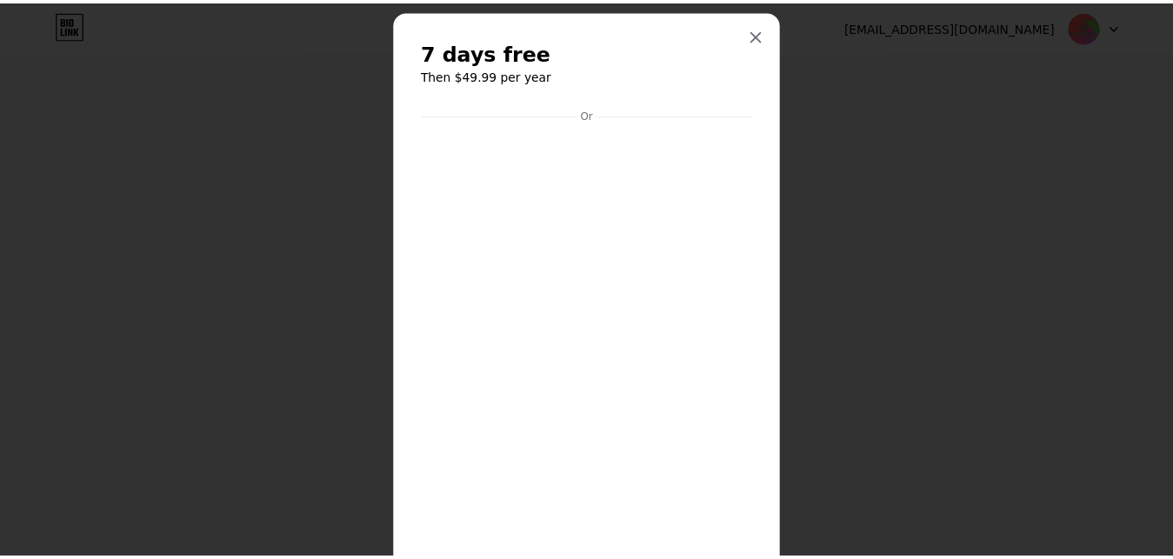
scroll to position [0, 0]
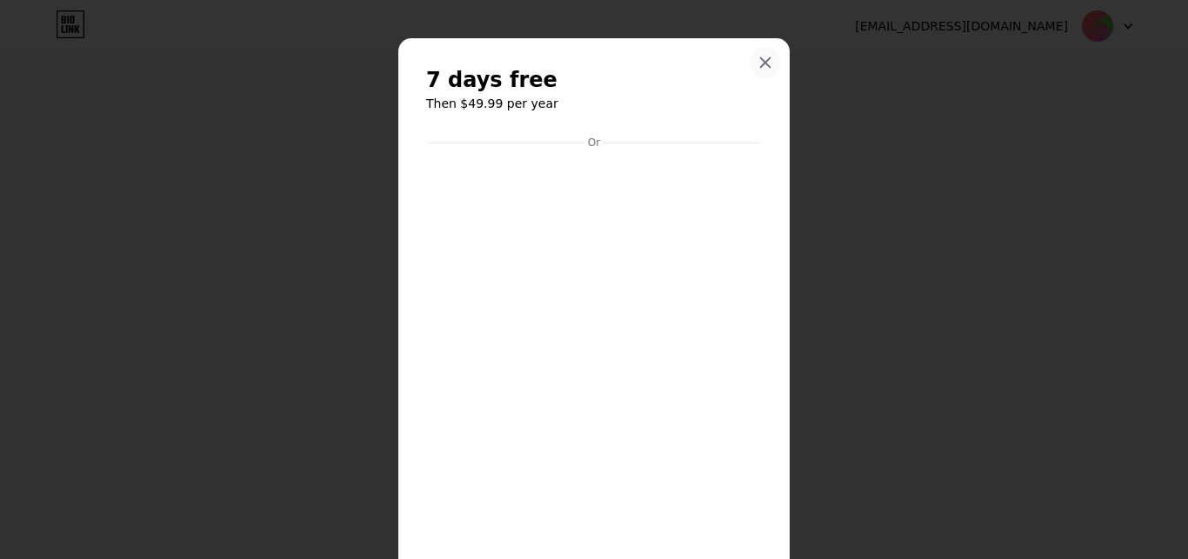
click at [758, 63] on icon at bounding box center [765, 63] width 14 height 14
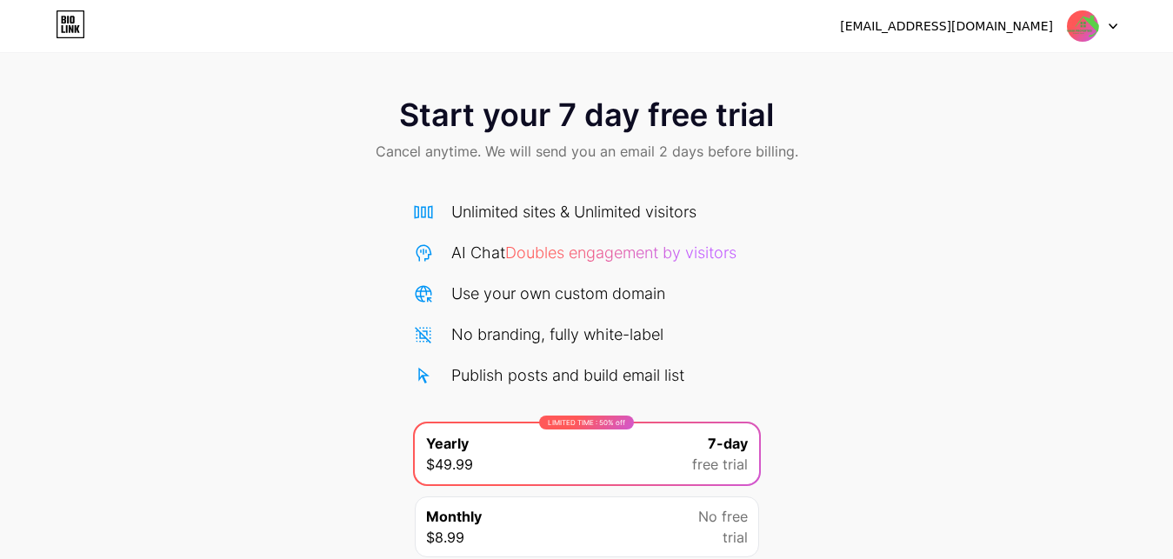
click at [81, 32] on icon at bounding box center [71, 24] width 30 height 28
